Goal: Complete application form

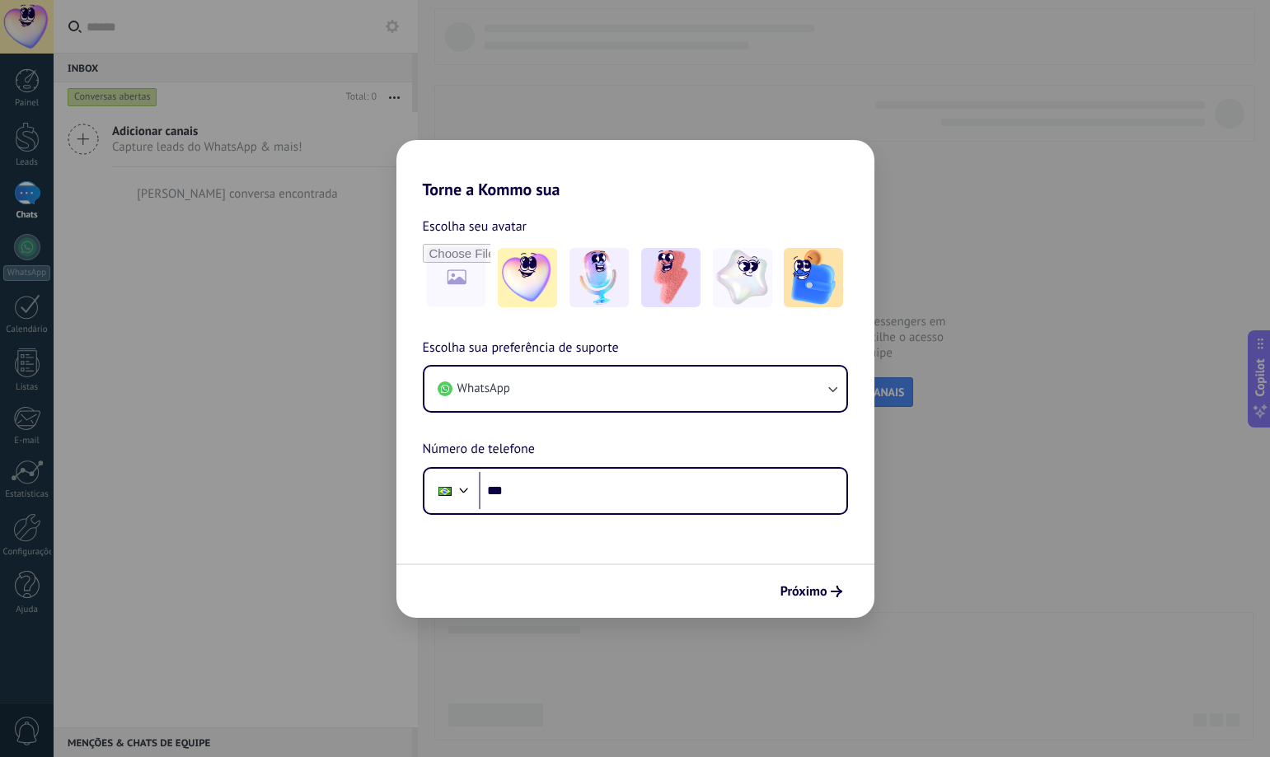
click at [978, 491] on div "Torne a Kommo sua Escolha seu avatar Escolha sua preferência de suporte WhatsAp…" at bounding box center [635, 378] width 1270 height 757
click at [804, 587] on span "Próximo" at bounding box center [803, 592] width 47 height 12
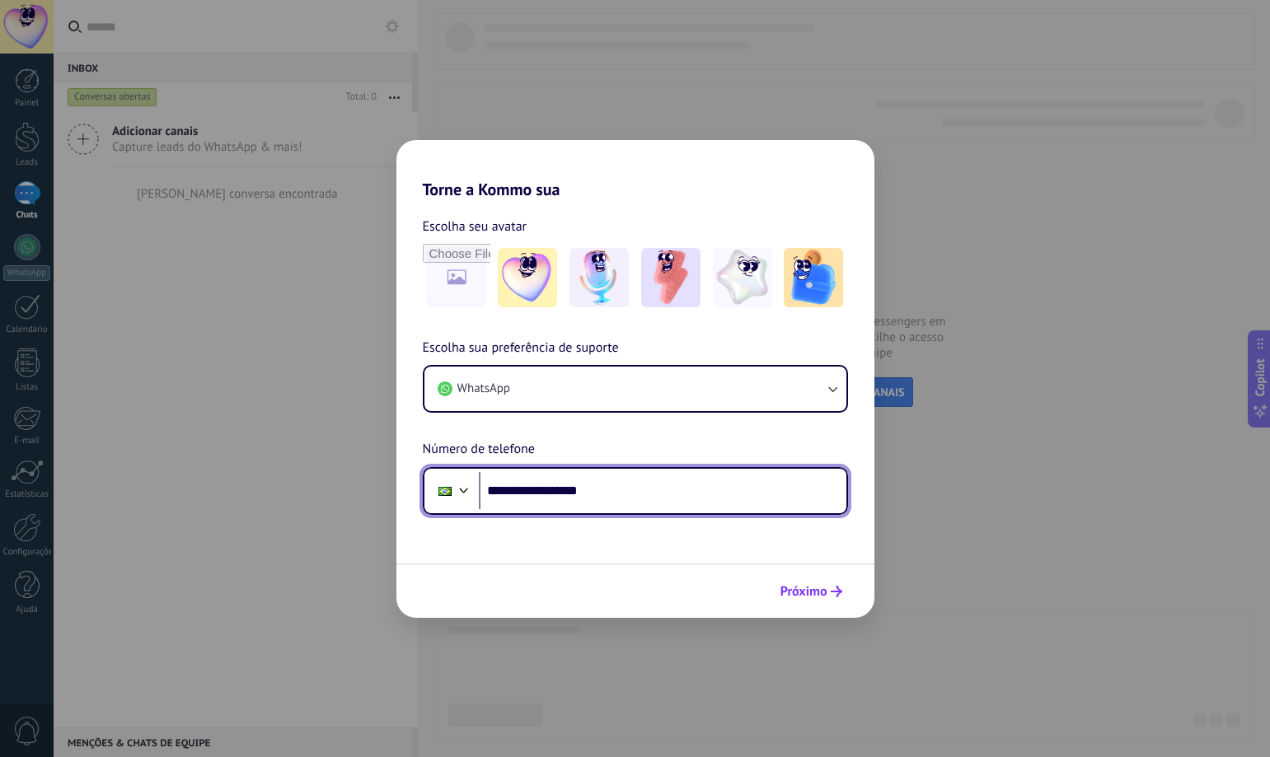
type input "**********"
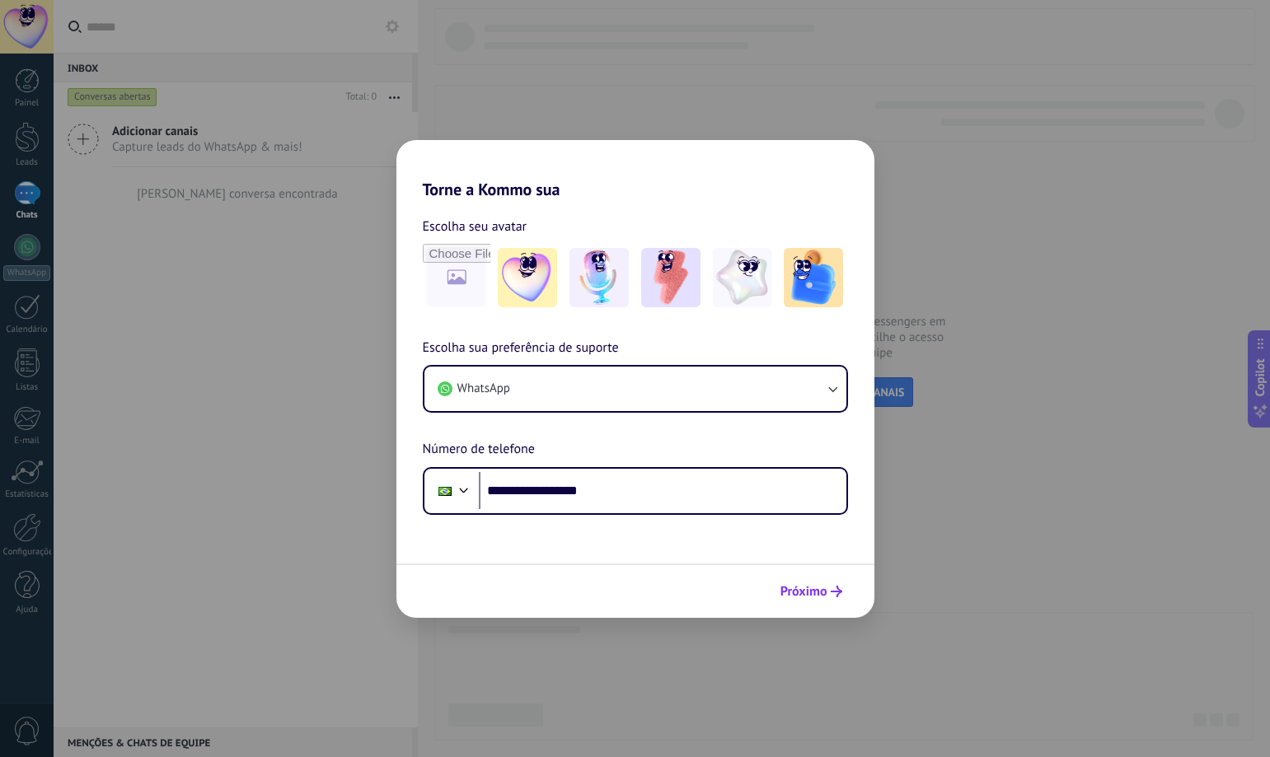
click at [800, 593] on span "Próximo" at bounding box center [803, 592] width 47 height 12
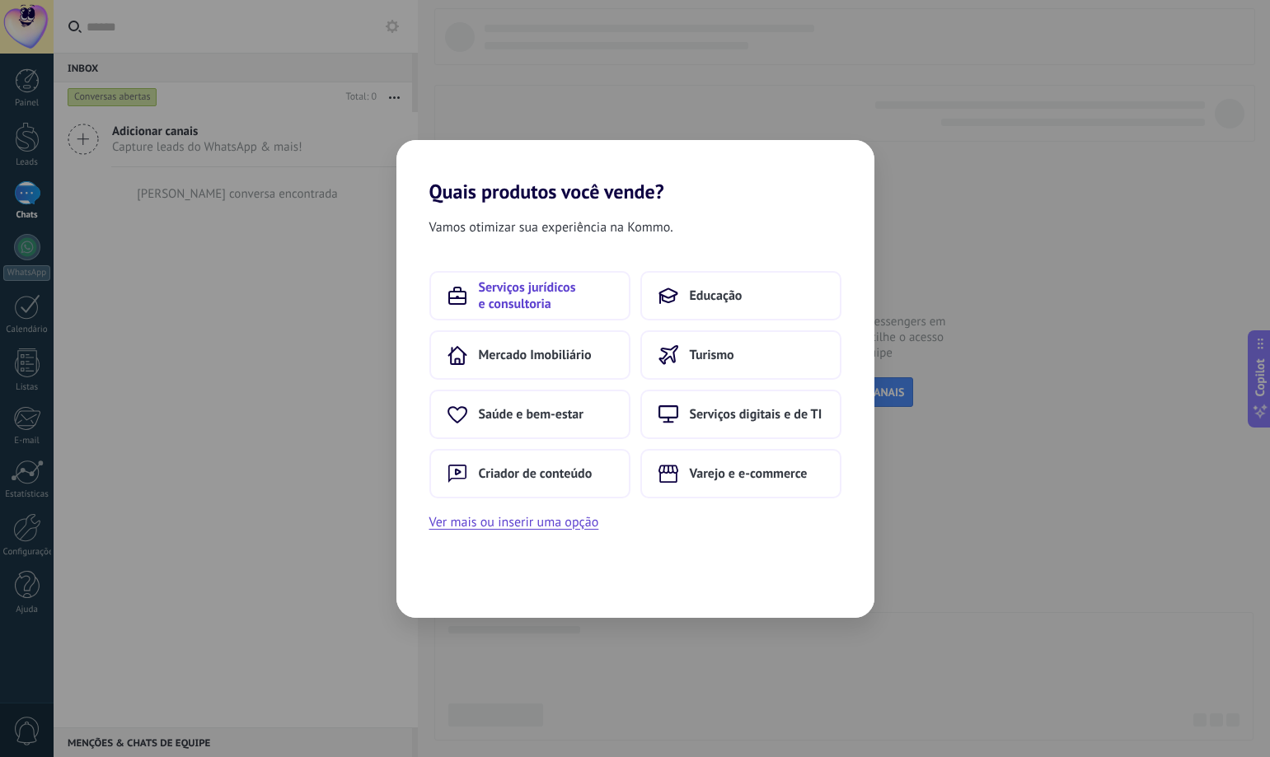
click at [569, 283] on span "Serviços jurídicos e consultoria" at bounding box center [545, 295] width 133 height 33
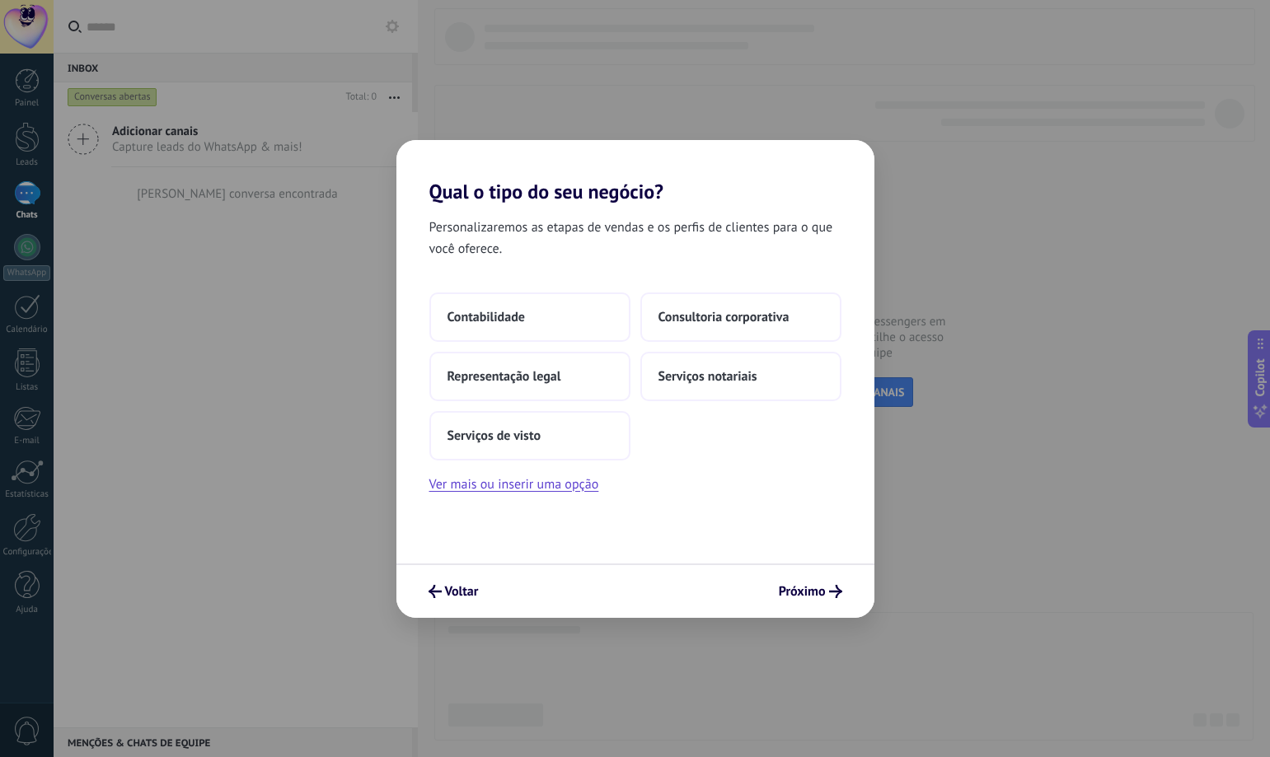
click at [543, 495] on div "Personalizaremos as etapas de vendas e os perfis de clientes para o que você of…" at bounding box center [635, 384] width 478 height 360
click at [531, 479] on button "Ver mais ou inserir uma opção" at bounding box center [514, 484] width 170 height 21
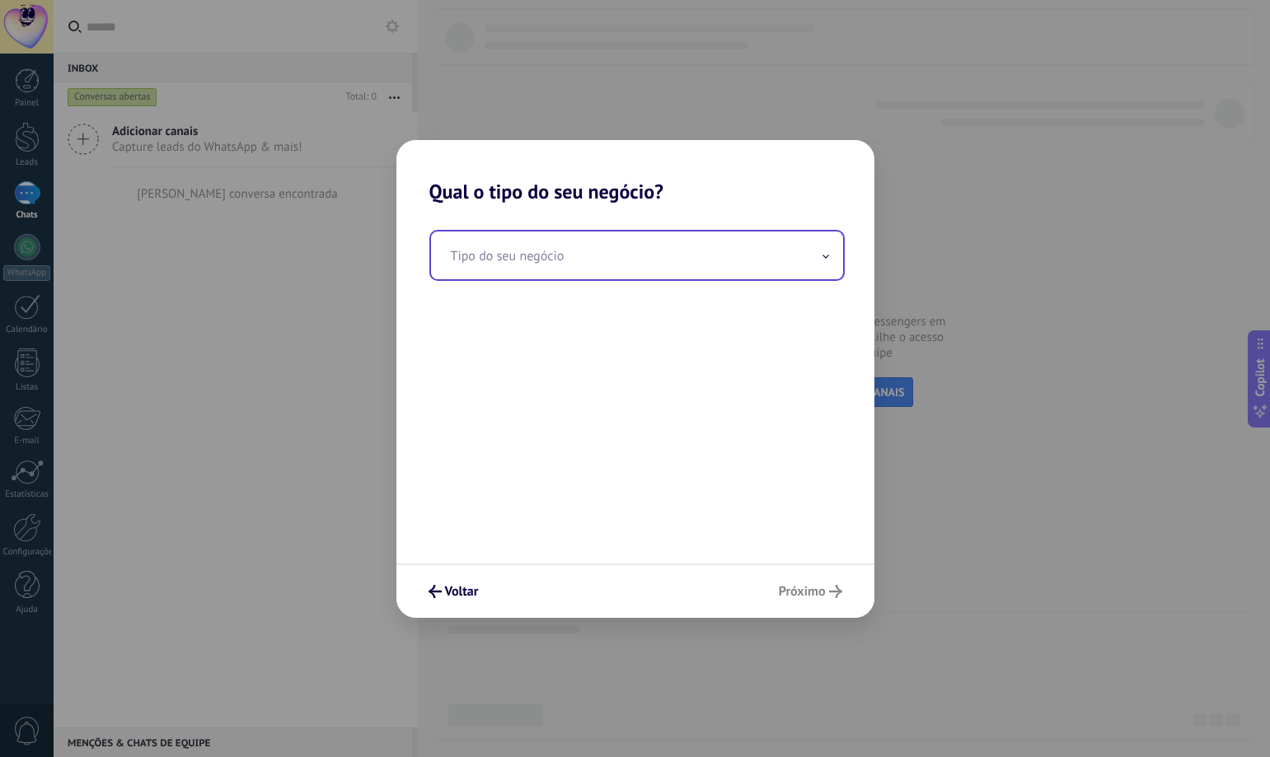
click at [826, 257] on icon at bounding box center [825, 257] width 7 height 4
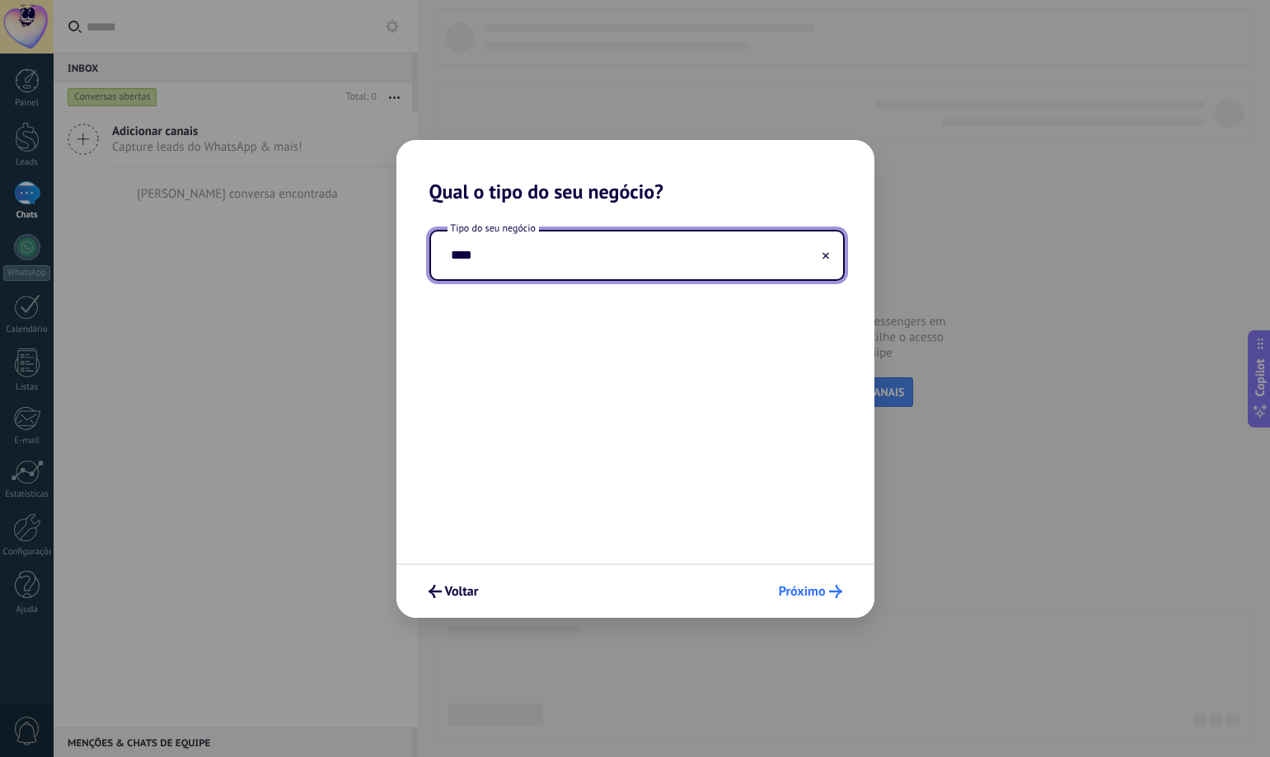
type input "****"
click at [807, 592] on span "Próximo" at bounding box center [802, 592] width 47 height 12
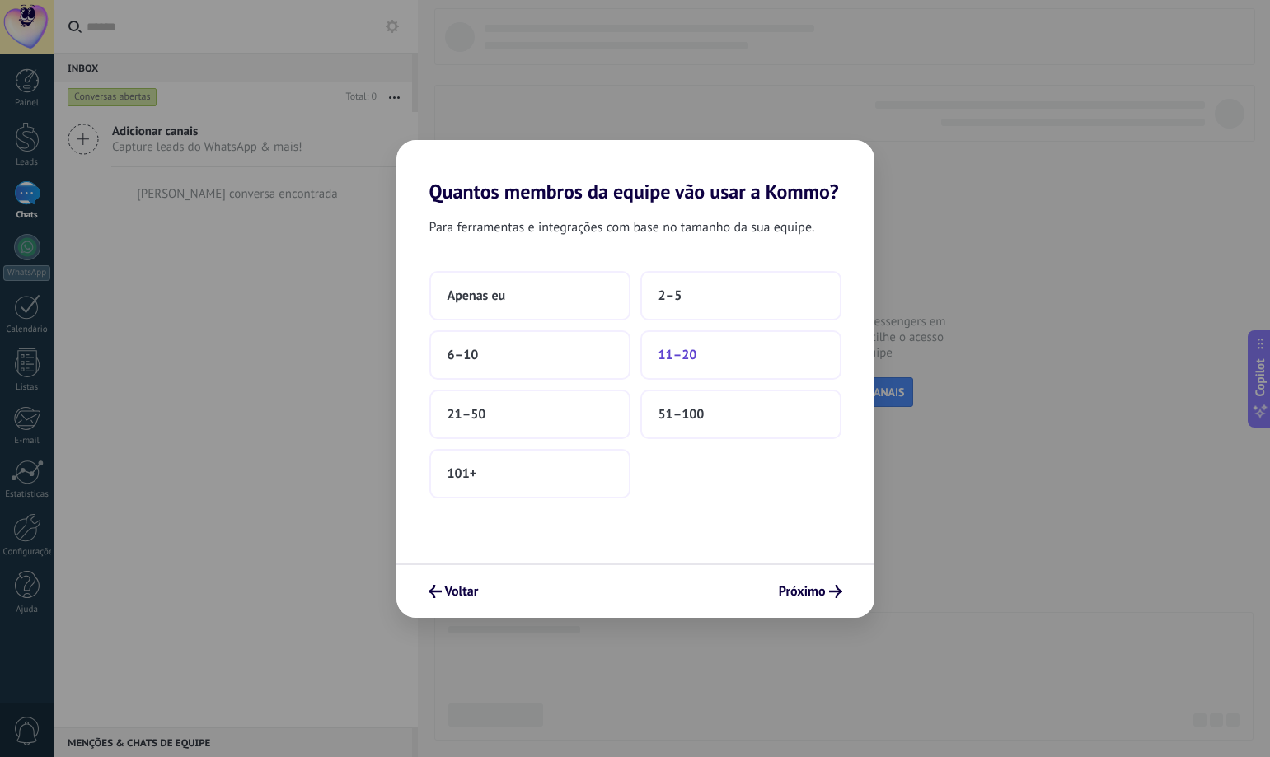
click at [708, 361] on button "11–20" at bounding box center [740, 354] width 201 height 49
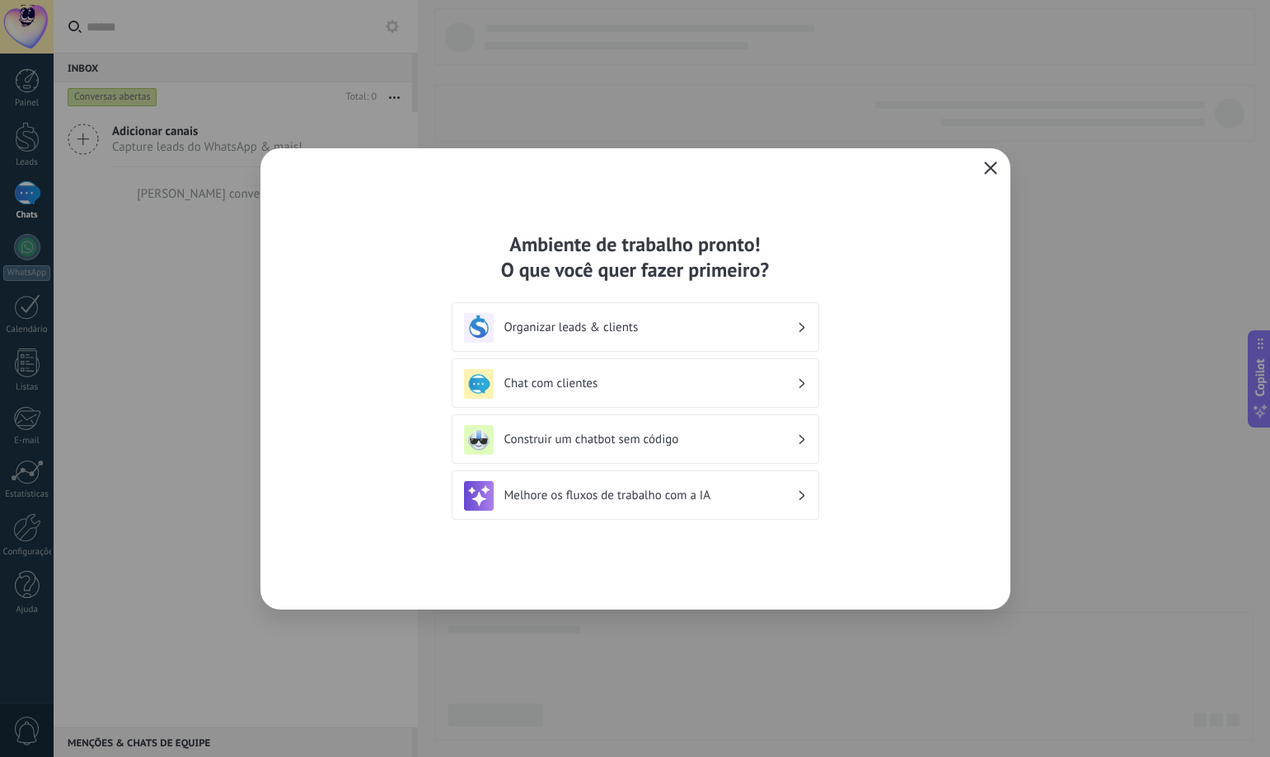
click at [986, 165] on use "button" at bounding box center [990, 168] width 12 height 12
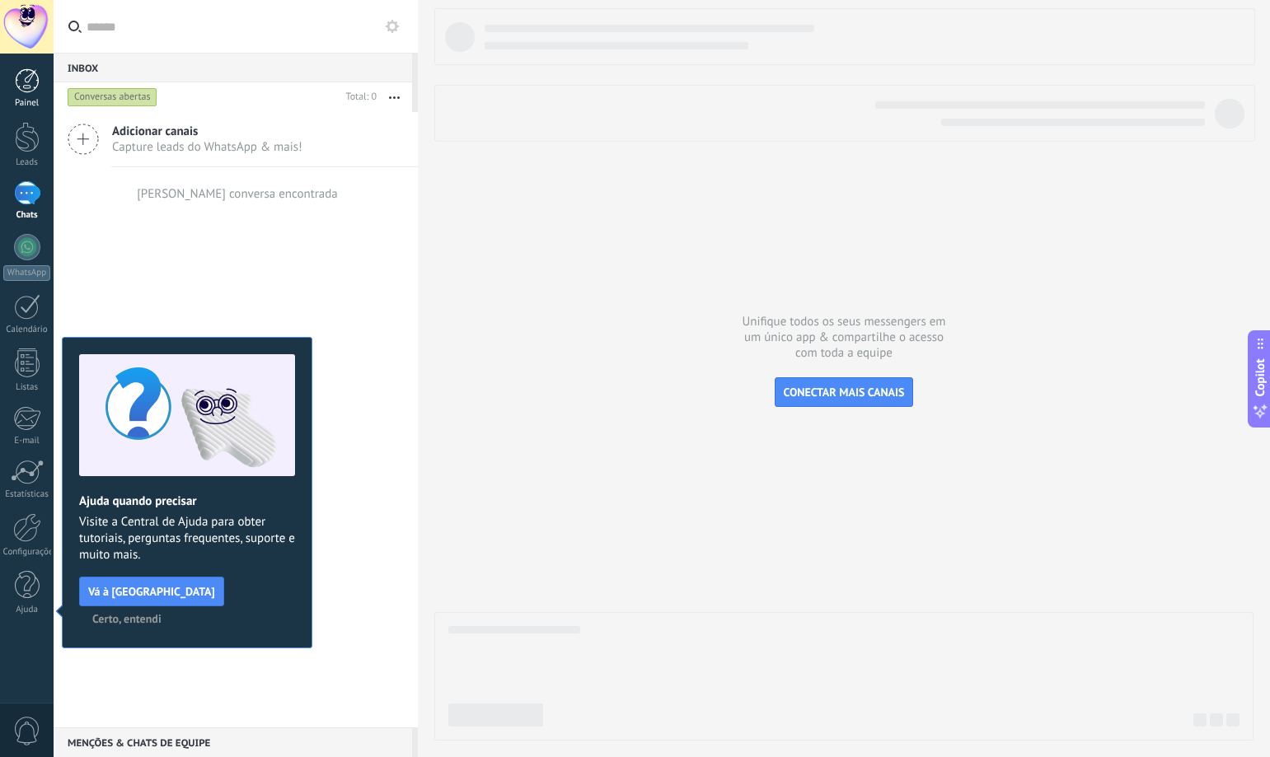
click at [26, 85] on div at bounding box center [27, 80] width 25 height 25
